Goal: Navigation & Orientation: Find specific page/section

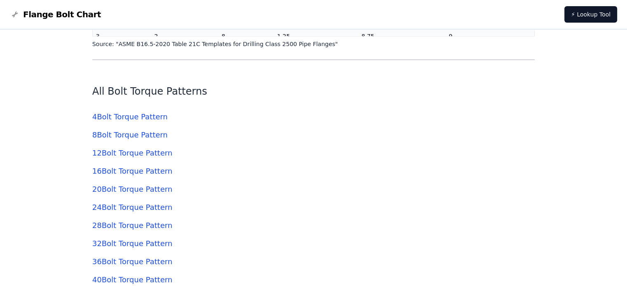
scroll to position [1978, 0]
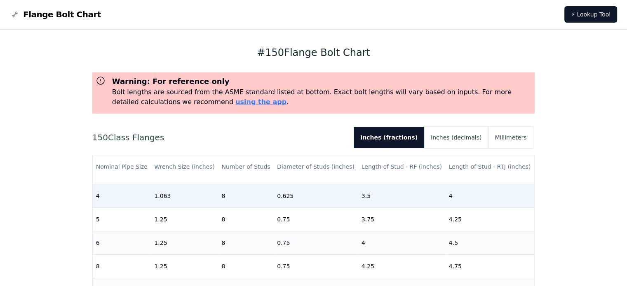
scroll to position [165, 0]
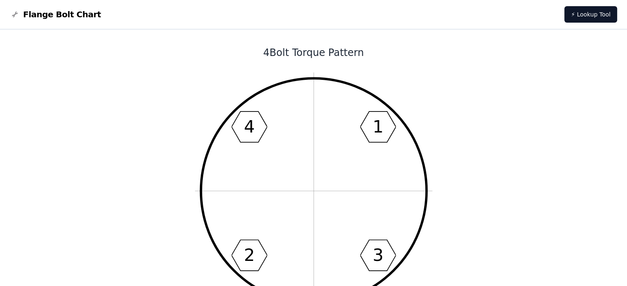
scroll to position [206, 0]
